Goal: Task Accomplishment & Management: Use online tool/utility

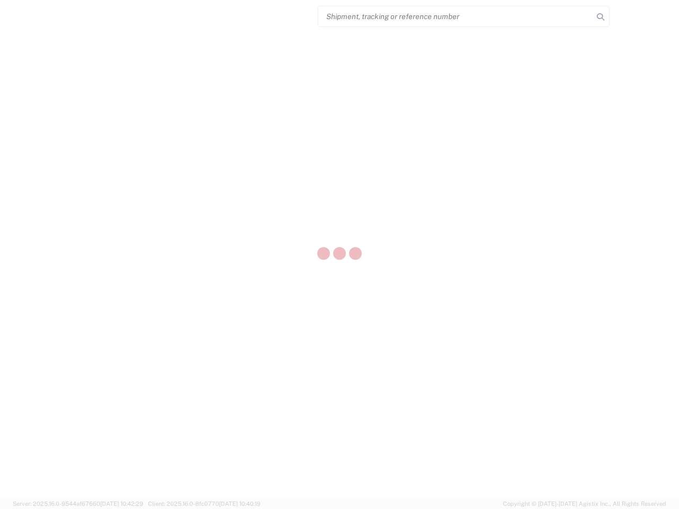
select select "US"
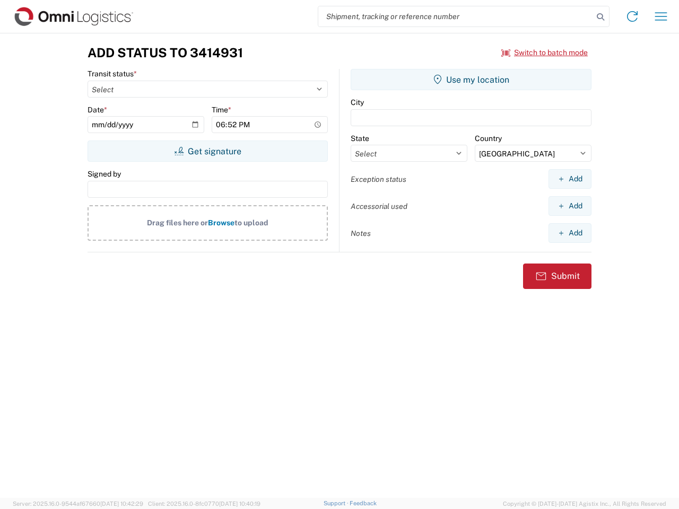
click at [456, 16] on input "search" at bounding box center [455, 16] width 275 height 20
click at [601, 17] on icon at bounding box center [600, 17] width 15 height 15
click at [633, 16] on icon at bounding box center [632, 16] width 17 height 17
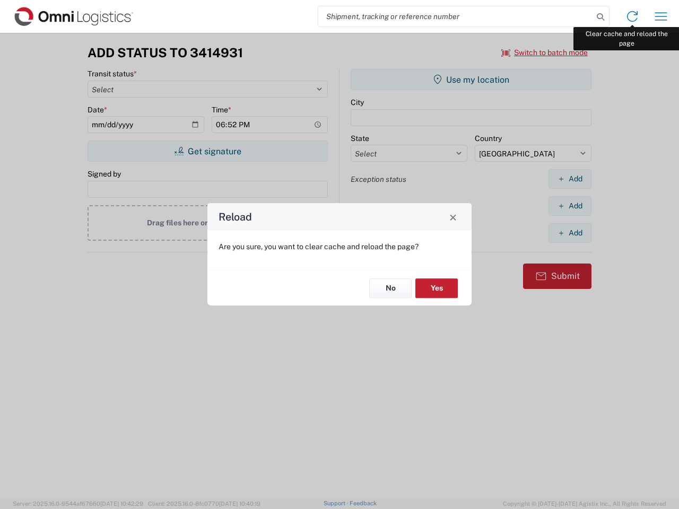
click at [661, 16] on div "Reload Are you sure, you want to clear cache and reload the page? No Yes" at bounding box center [339, 254] width 679 height 509
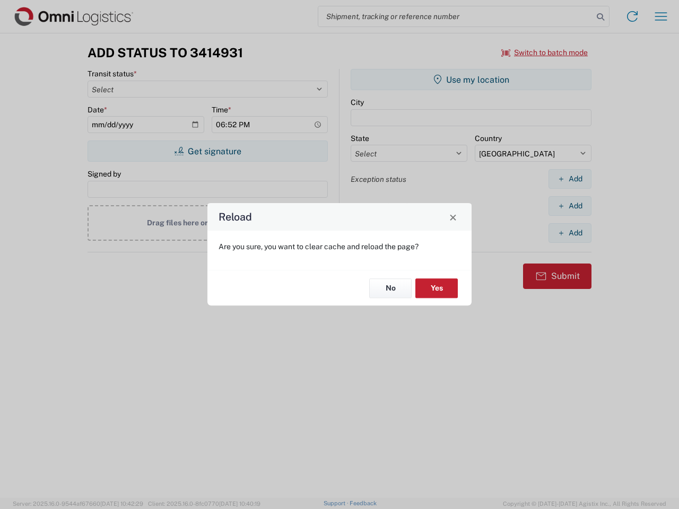
click at [545, 53] on div "Reload Are you sure, you want to clear cache and reload the page? No Yes" at bounding box center [339, 254] width 679 height 509
click at [207, 151] on div "Reload Are you sure, you want to clear cache and reload the page? No Yes" at bounding box center [339, 254] width 679 height 509
click at [471, 80] on div "Reload Are you sure, you want to clear cache and reload the page? No Yes" at bounding box center [339, 254] width 679 height 509
click at [570, 179] on div "Reload Are you sure, you want to clear cache and reload the page? No Yes" at bounding box center [339, 254] width 679 height 509
click at [570, 206] on div "Reload Are you sure, you want to clear cache and reload the page? No Yes" at bounding box center [339, 254] width 679 height 509
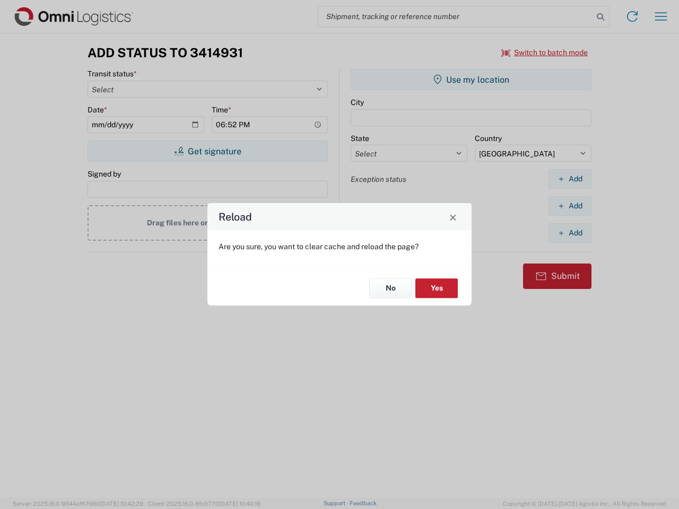
click at [570, 233] on div "Reload Are you sure, you want to clear cache and reload the page? No Yes" at bounding box center [339, 254] width 679 height 509
